Goal: Transaction & Acquisition: Purchase product/service

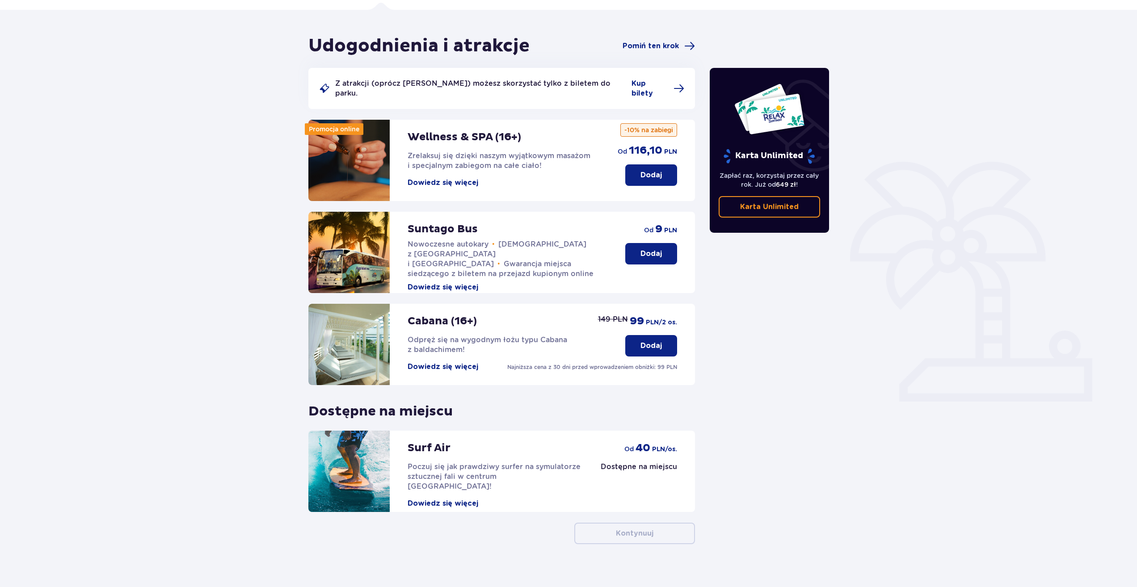
scroll to position [62, 0]
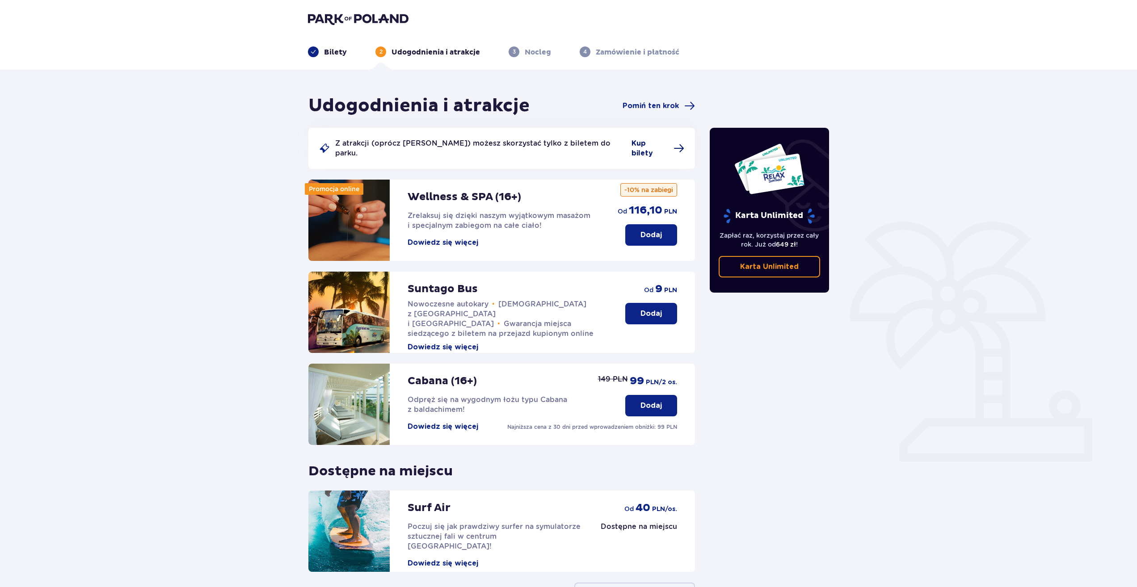
click at [647, 145] on span "Kup bilety" at bounding box center [650, 149] width 37 height 20
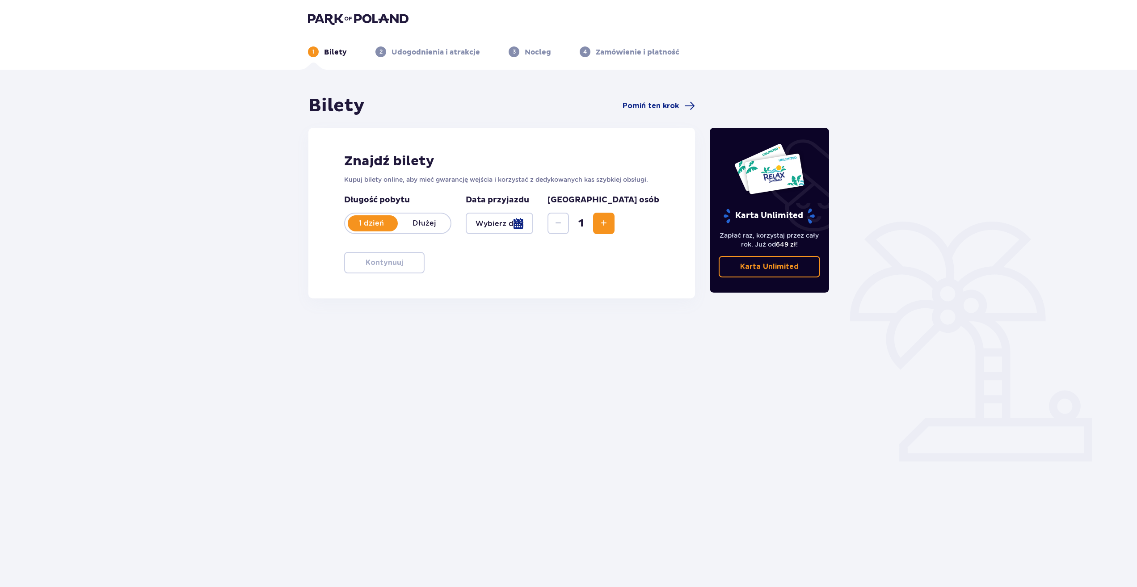
click at [530, 221] on div at bounding box center [500, 223] width 68 height 21
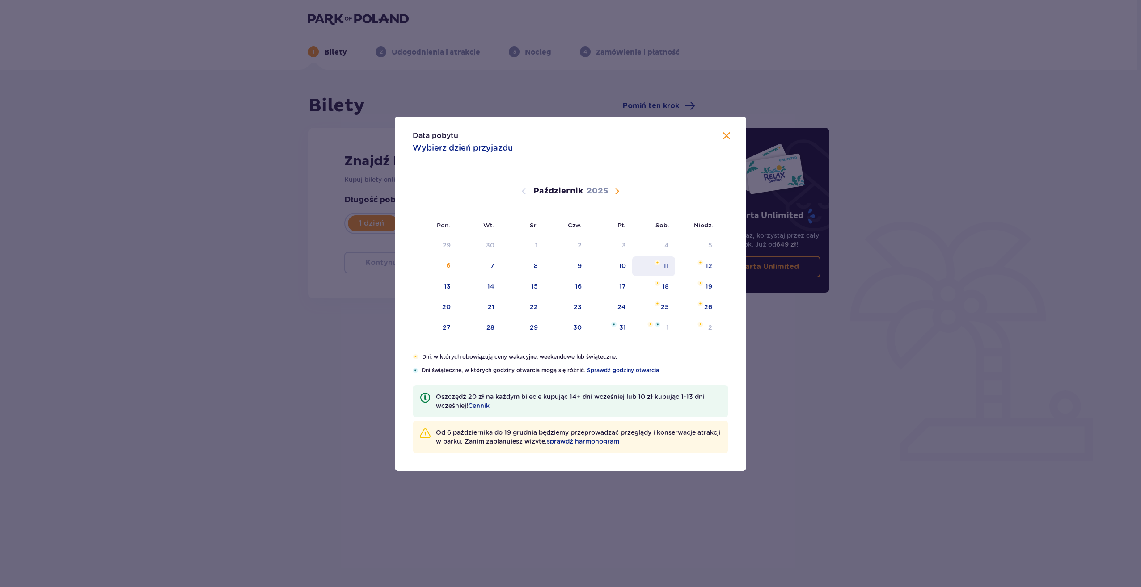
click at [669, 262] on div "11" at bounding box center [665, 266] width 5 height 9
type input "[DATE]"
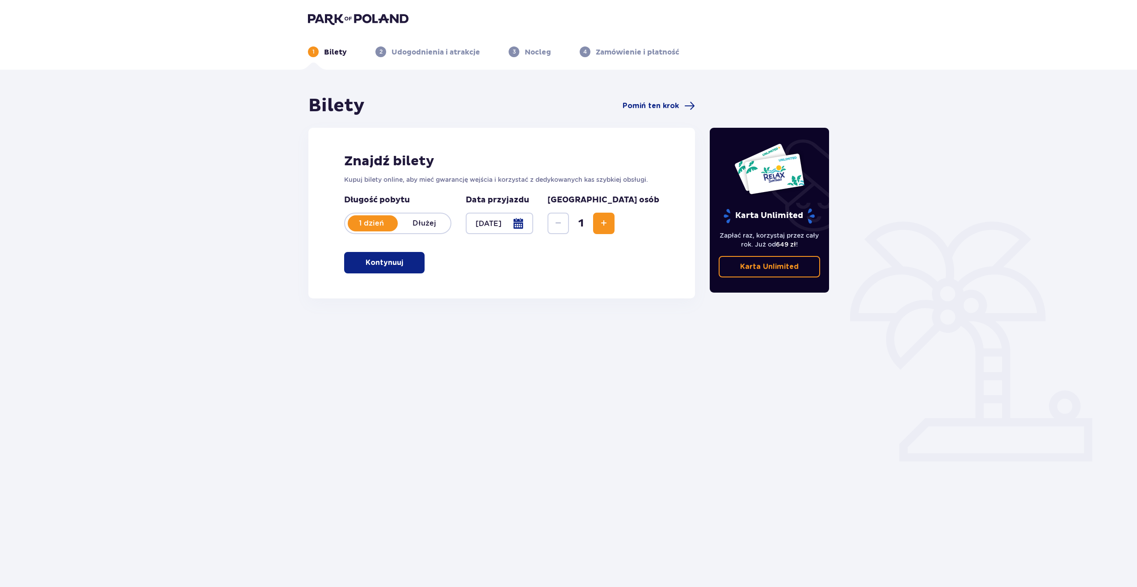
click at [609, 228] on span "Zwiększ" at bounding box center [604, 223] width 11 height 11
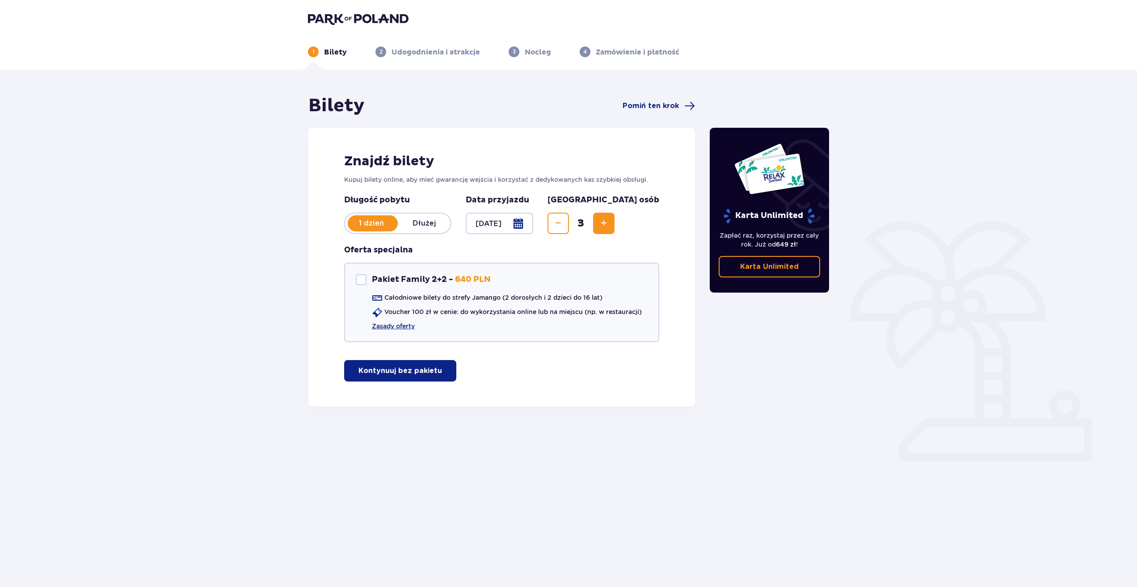
click at [609, 228] on span "Zwiększ" at bounding box center [604, 223] width 11 height 11
click at [401, 368] on p "Kontynuuj bez pakietu" at bounding box center [401, 371] width 84 height 10
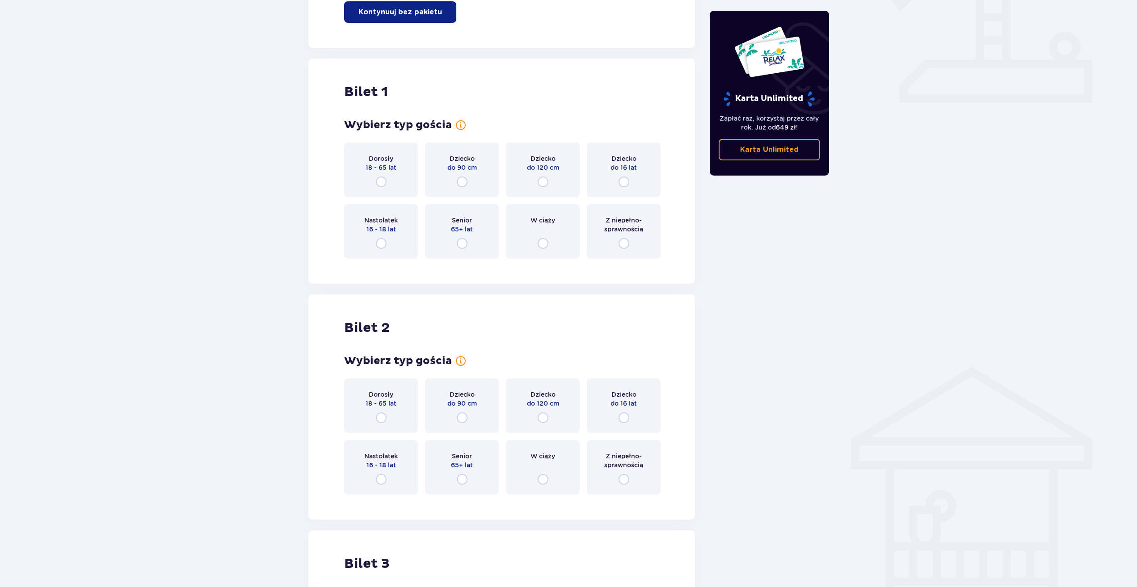
scroll to position [317, 0]
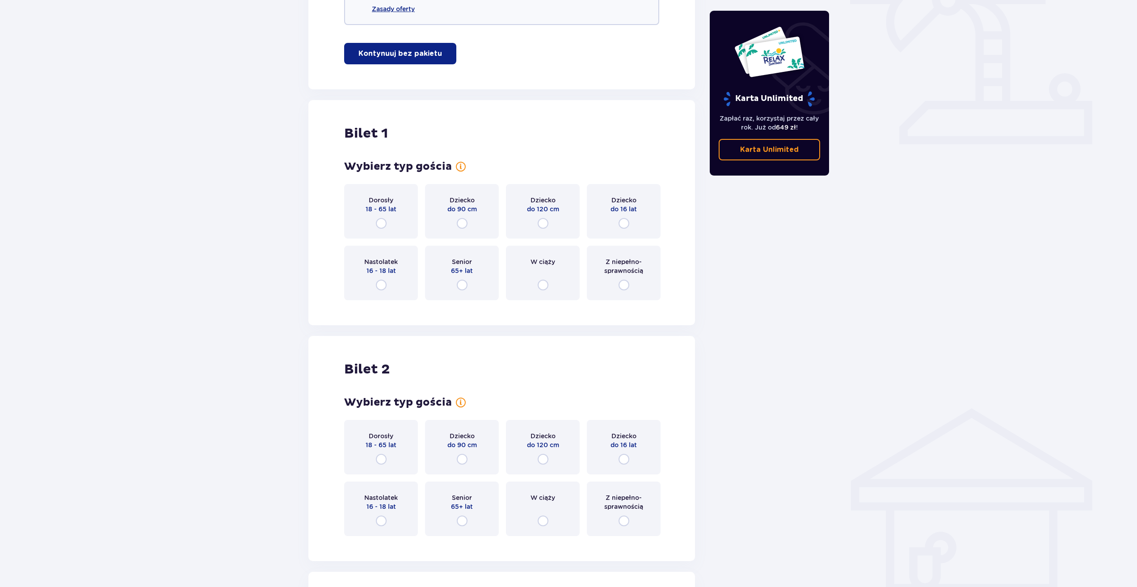
click at [386, 230] on div "Dorosły 18 - 65 lat" at bounding box center [381, 211] width 74 height 55
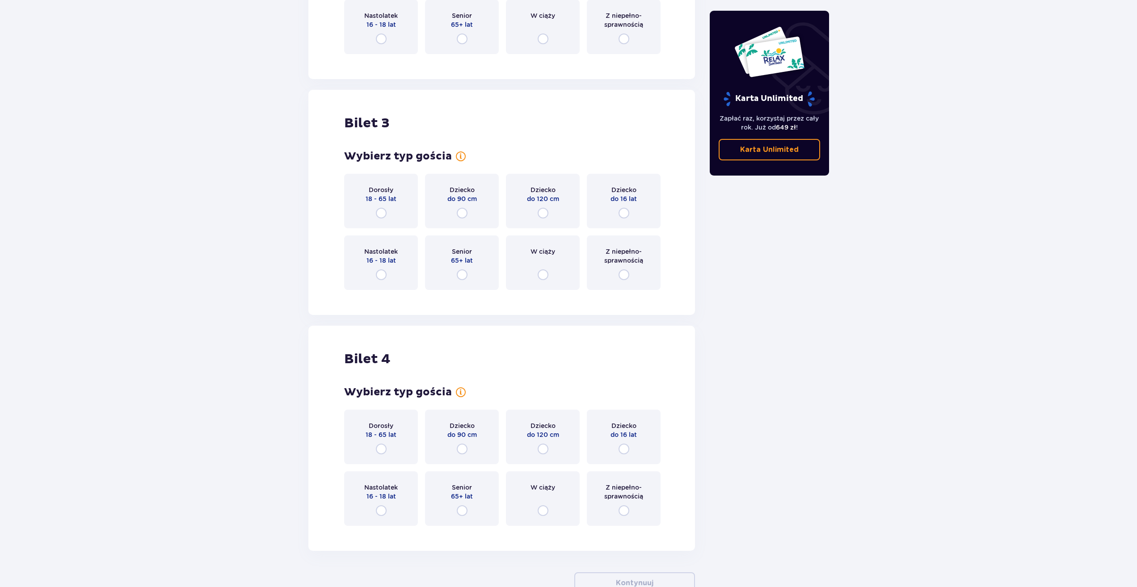
scroll to position [1087, 0]
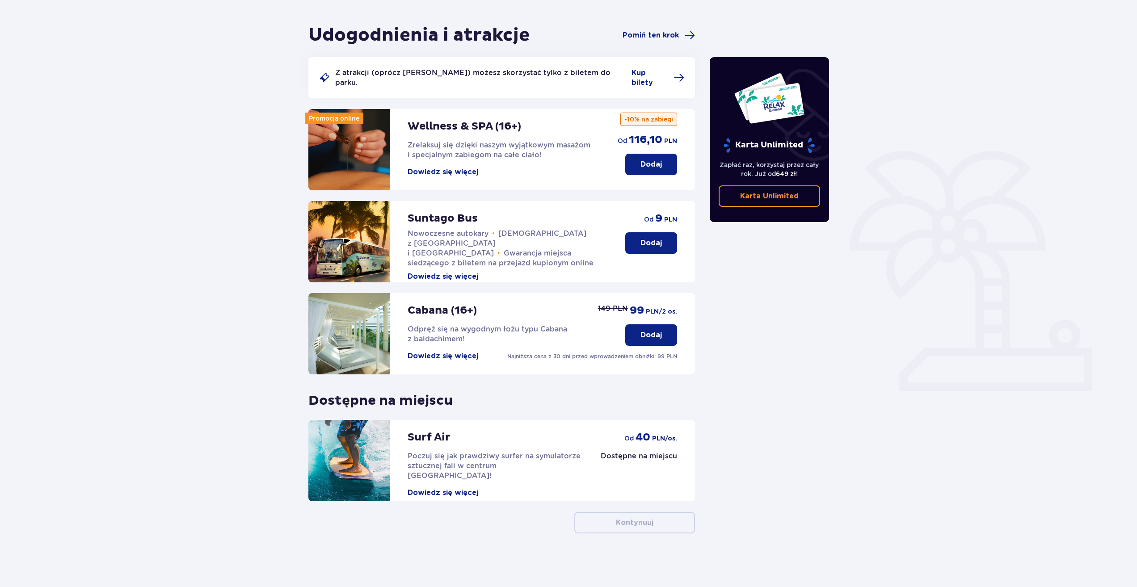
scroll to position [30, 0]
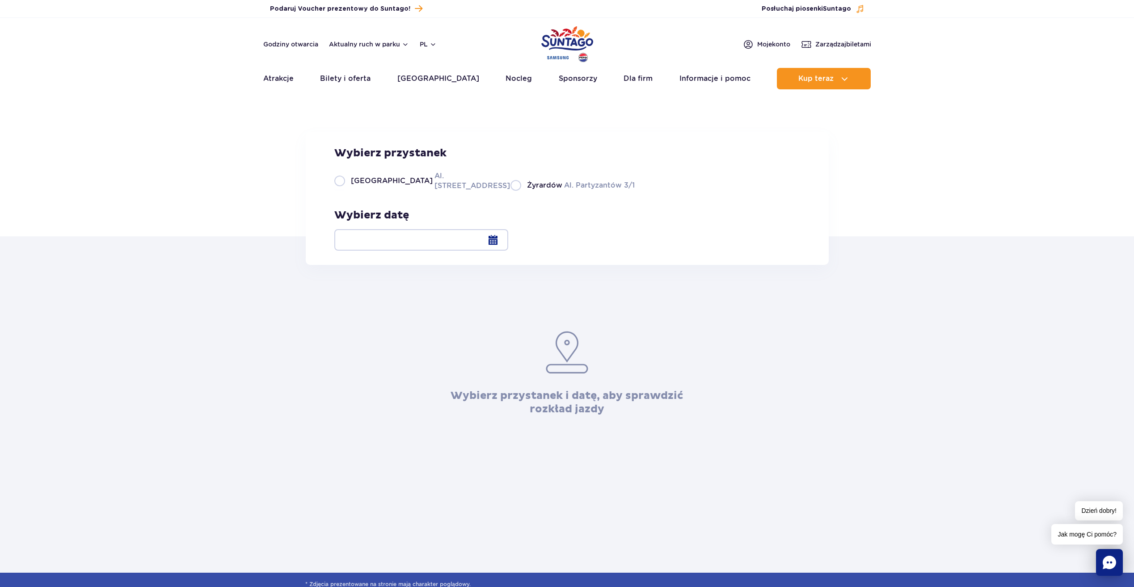
click at [343, 191] on label "Warszawa Al. [STREET_ADDRESS]" at bounding box center [416, 181] width 165 height 20
click at [343, 191] on input "Warszawa Al. [STREET_ADDRESS]" at bounding box center [339, 190] width 10 height 2
radio input "true"
click at [508, 243] on div at bounding box center [421, 239] width 174 height 21
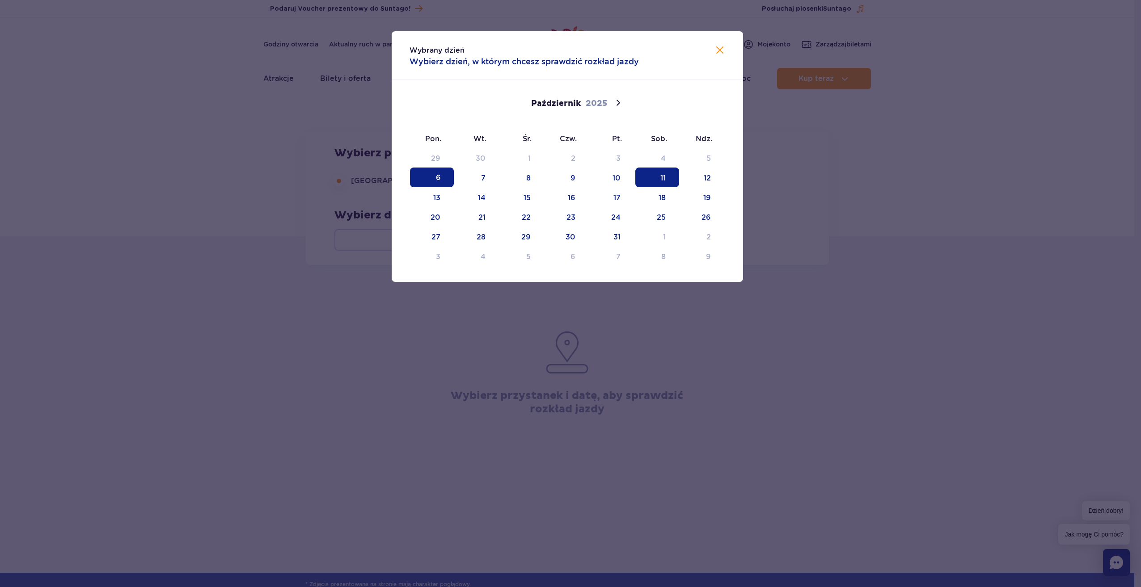
click at [676, 182] on span "11" at bounding box center [657, 178] width 44 height 20
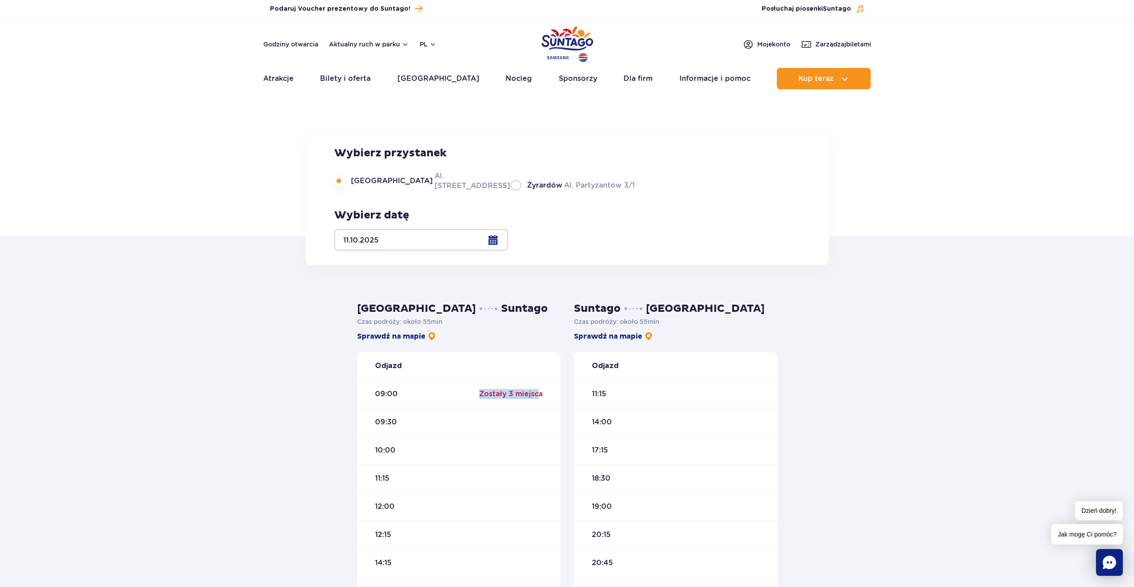
drag, startPoint x: 481, startPoint y: 393, endPoint x: 537, endPoint y: 394, distance: 56.3
click at [537, 394] on div "Zostały 3 miejsca" at bounding box center [510, 394] width 63 height 10
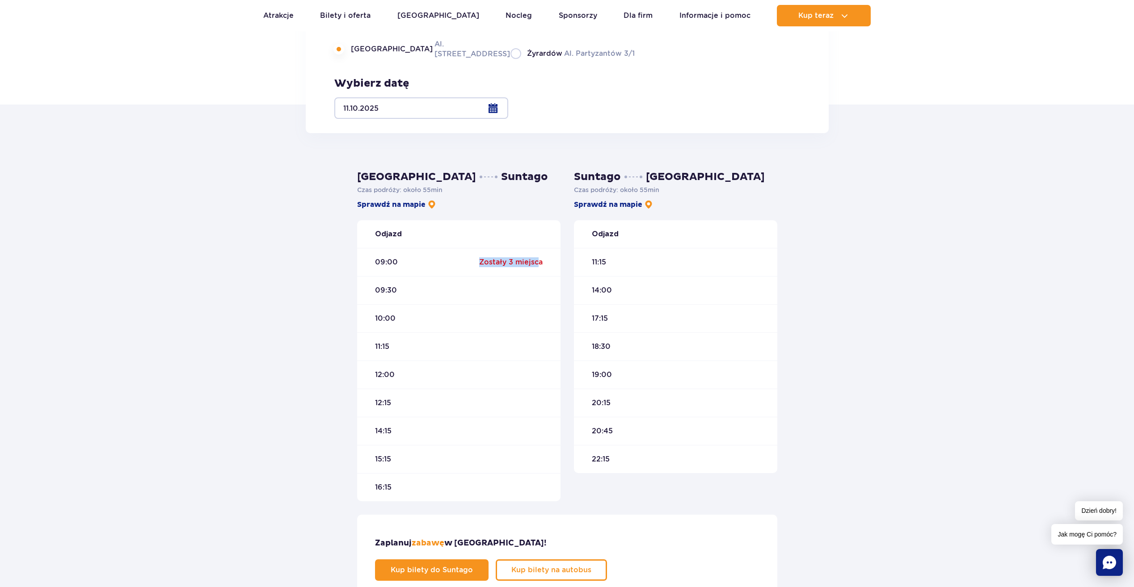
scroll to position [224, 0]
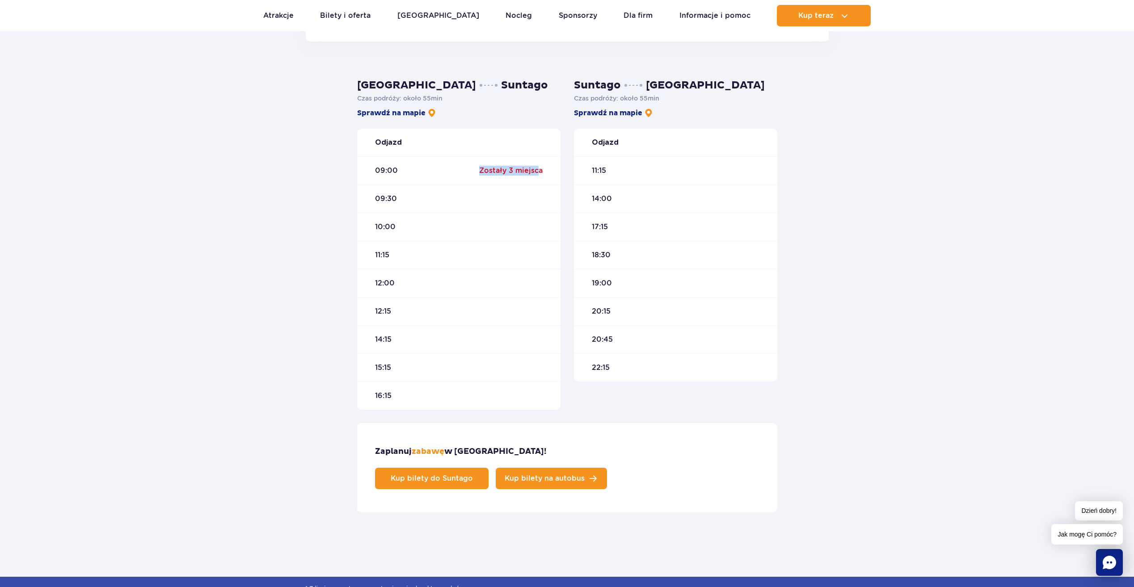
click at [607, 468] on link "Kup bilety na autobus" at bounding box center [551, 478] width 111 height 21
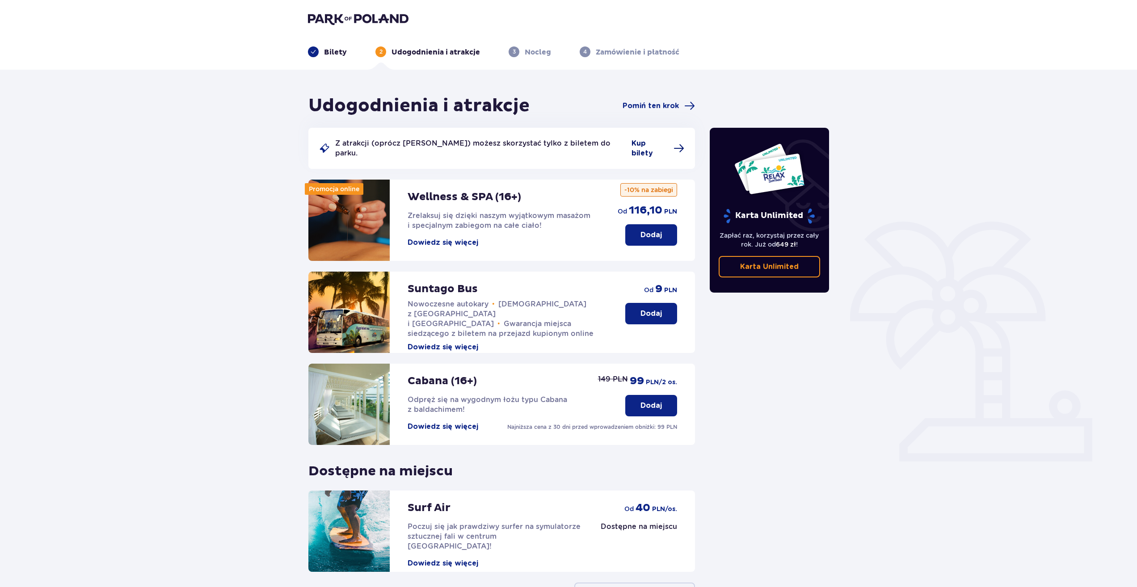
click at [653, 142] on span "Kup bilety" at bounding box center [650, 149] width 37 height 20
